Goal: Information Seeking & Learning: Learn about a topic

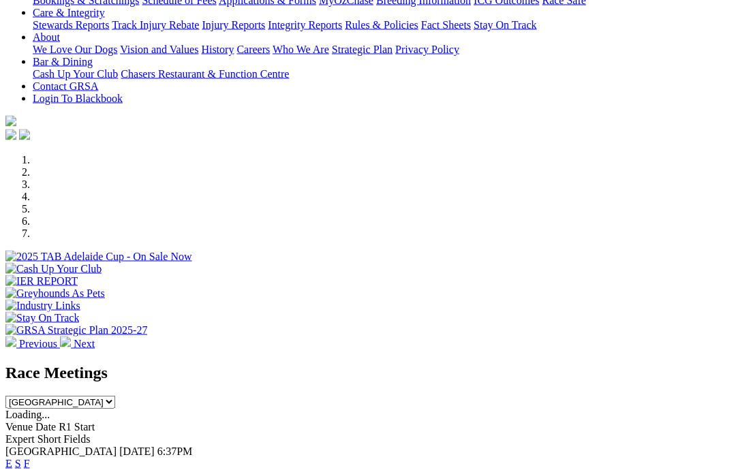
scroll to position [277, 0]
click at [30, 457] on link "F" at bounding box center [27, 463] width 6 height 12
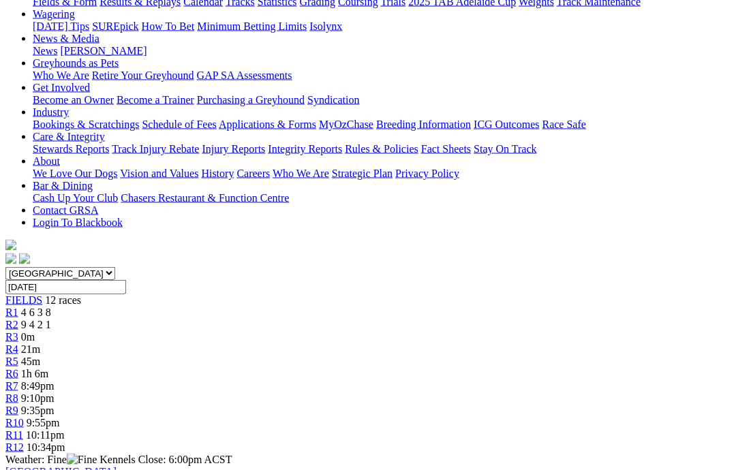
scroll to position [189, 0]
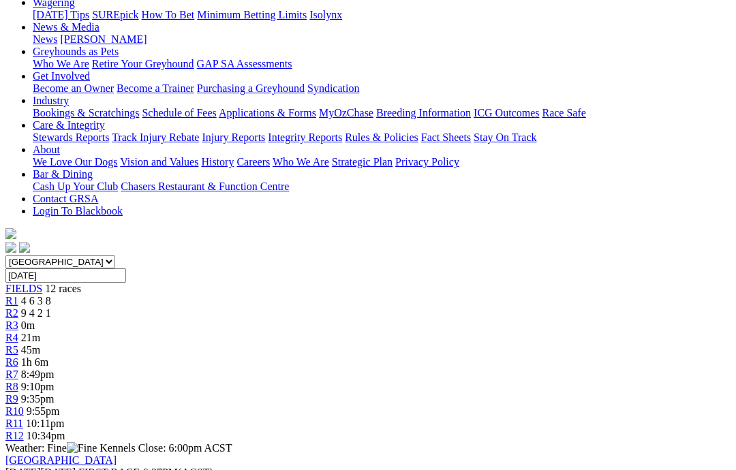
click at [97, 295] on div "R1 4 6 3 8" at bounding box center [367, 301] width 725 height 12
click at [18, 295] on link "R1" at bounding box center [11, 301] width 13 height 12
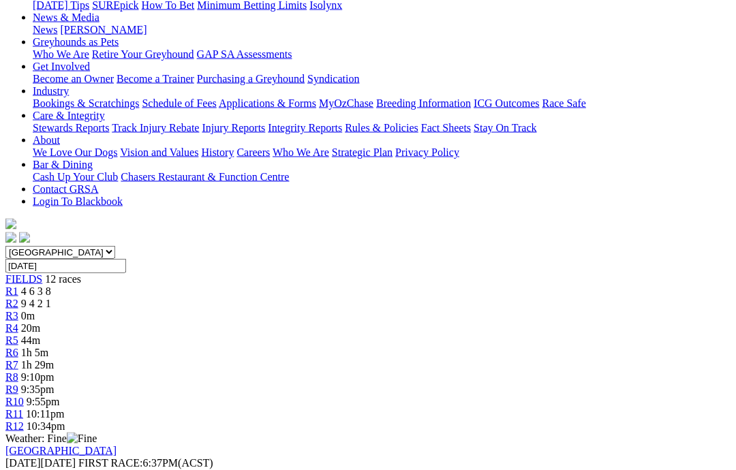
scroll to position [201, 0]
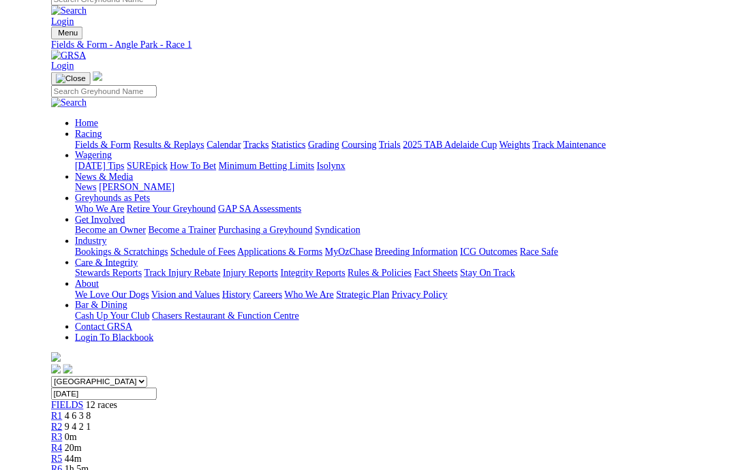
scroll to position [202, 0]
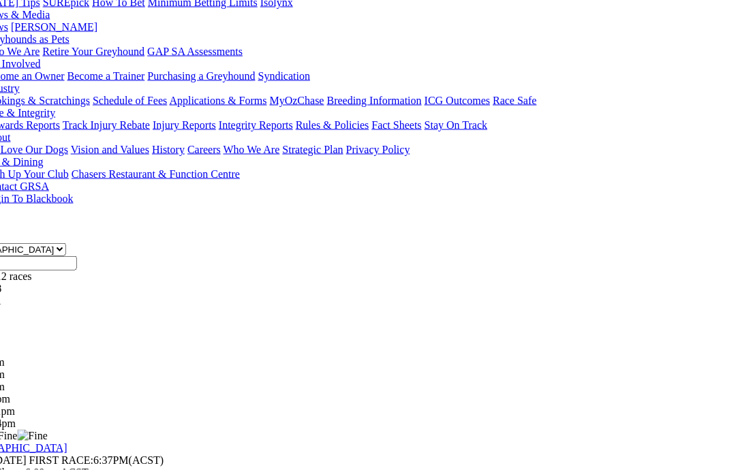
scroll to position [201, 72]
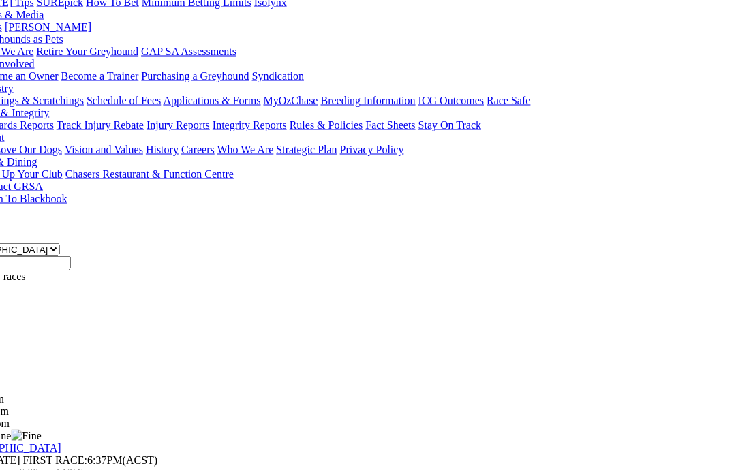
scroll to position [201, 0]
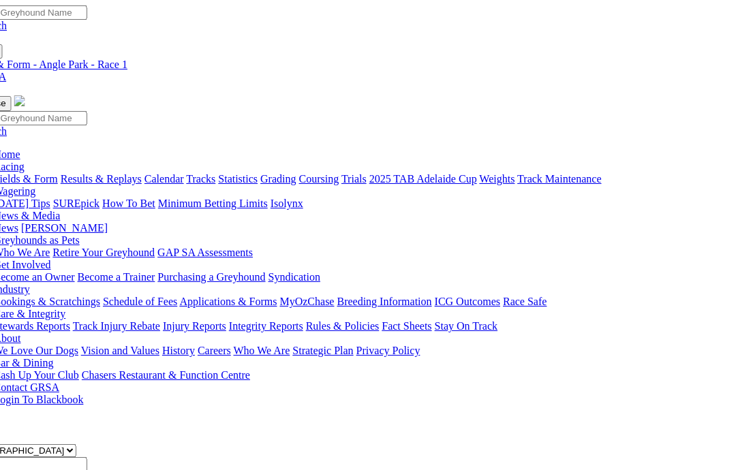
scroll to position [0, 40]
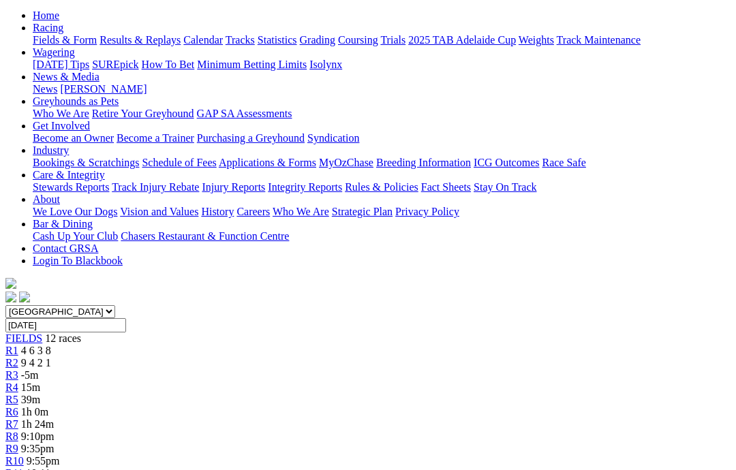
scroll to position [138, 0]
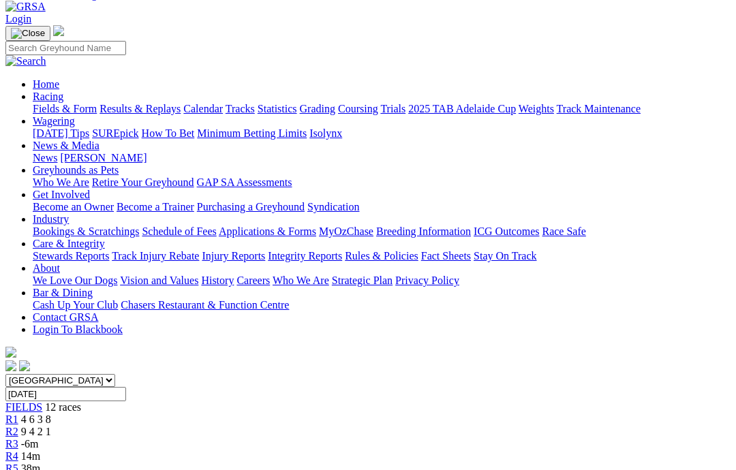
scroll to position [81, 0]
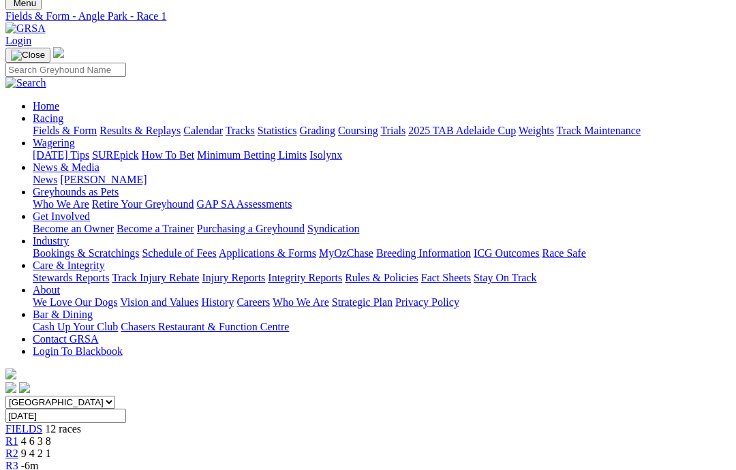
scroll to position [47, 0]
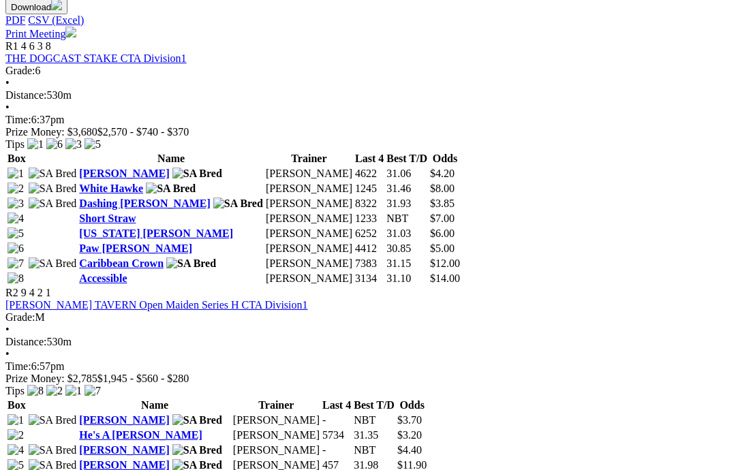
scroll to position [649, 0]
